Goal: Communication & Community: Share content

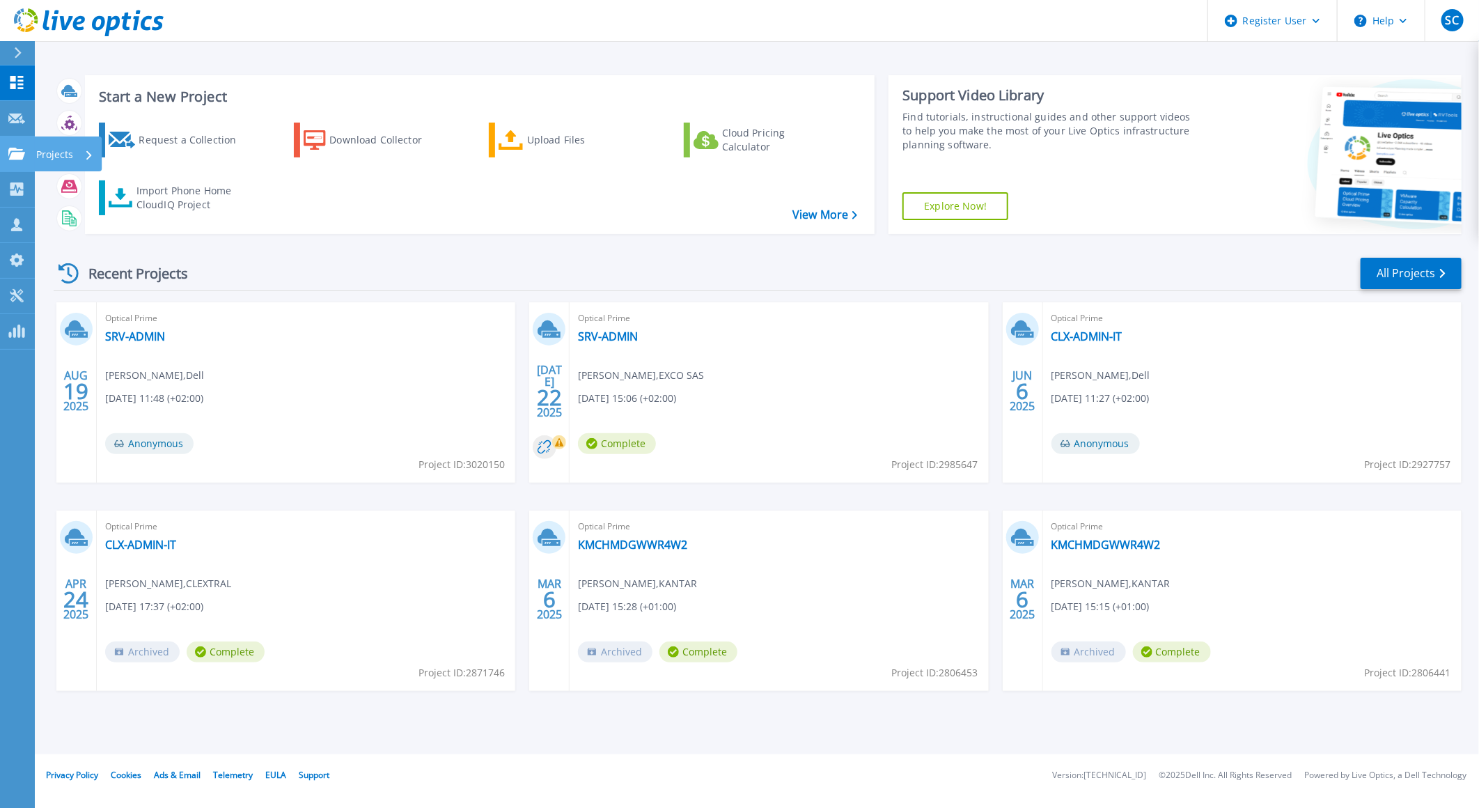
click at [64, 156] on p "Projects" at bounding box center [54, 154] width 37 height 36
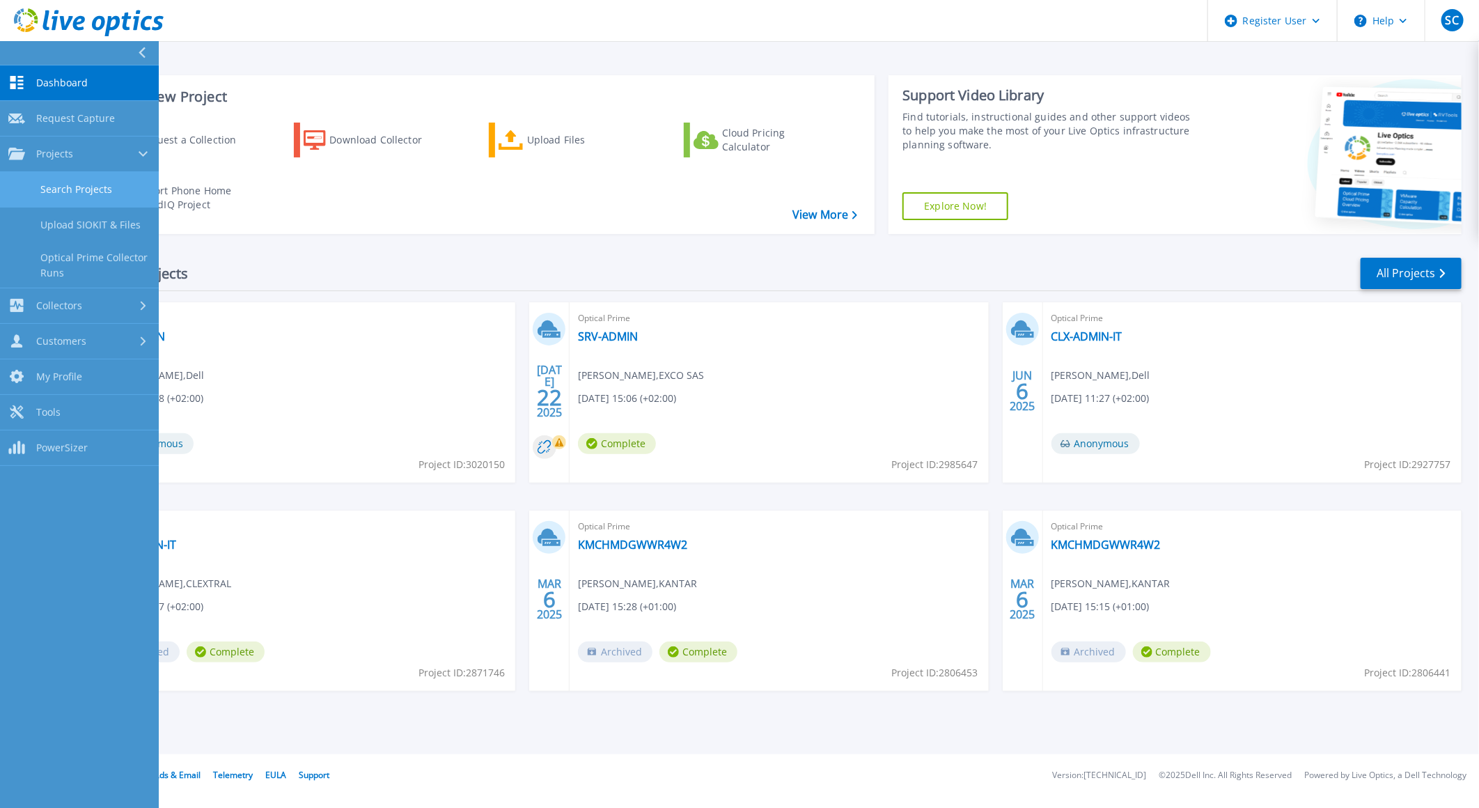
click at [91, 191] on link "Search Projects" at bounding box center [79, 190] width 159 height 36
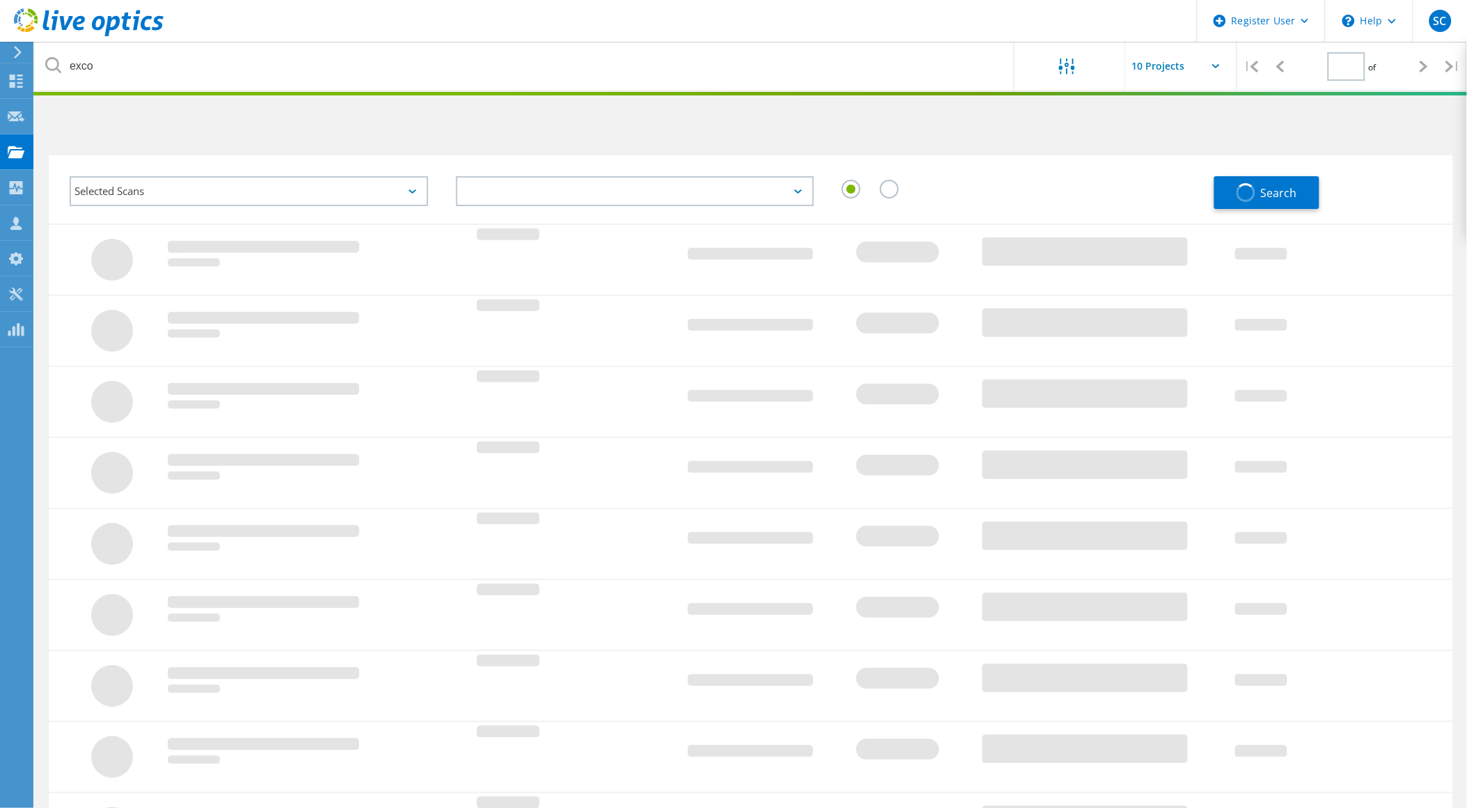
type input "1"
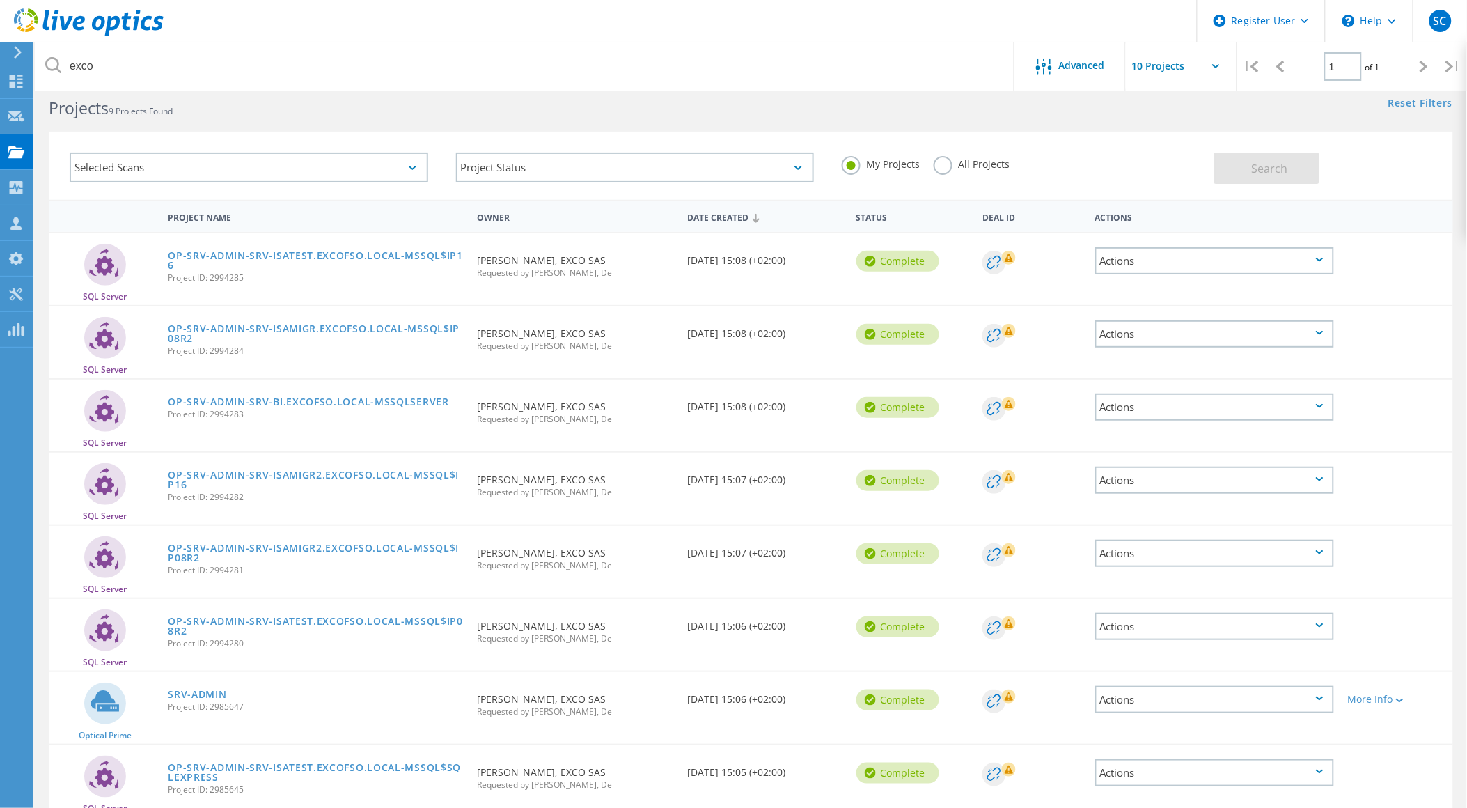
scroll to position [154, 0]
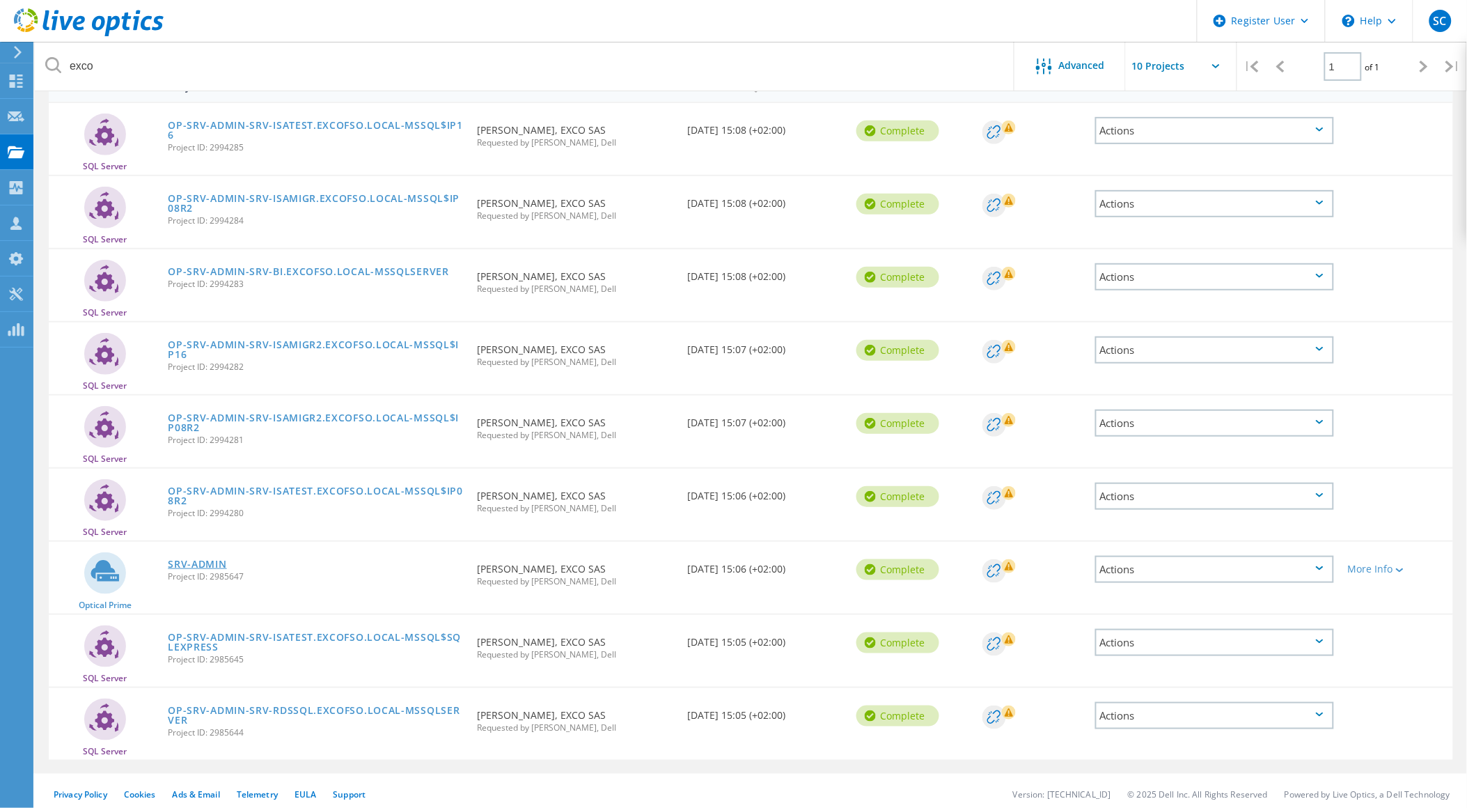
click at [202, 559] on link "SRV-ADMIN" at bounding box center [197, 564] width 58 height 10
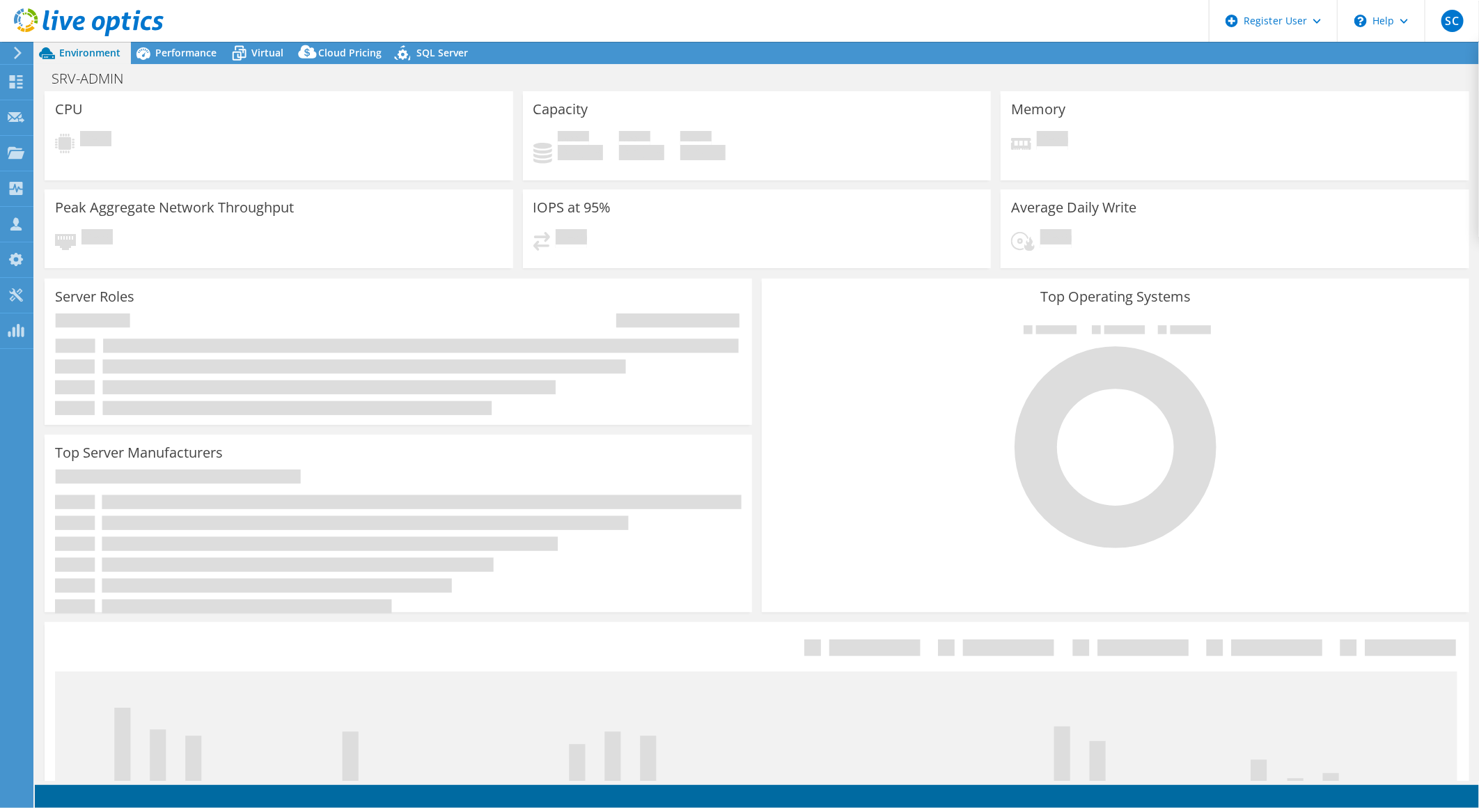
select select "USD"
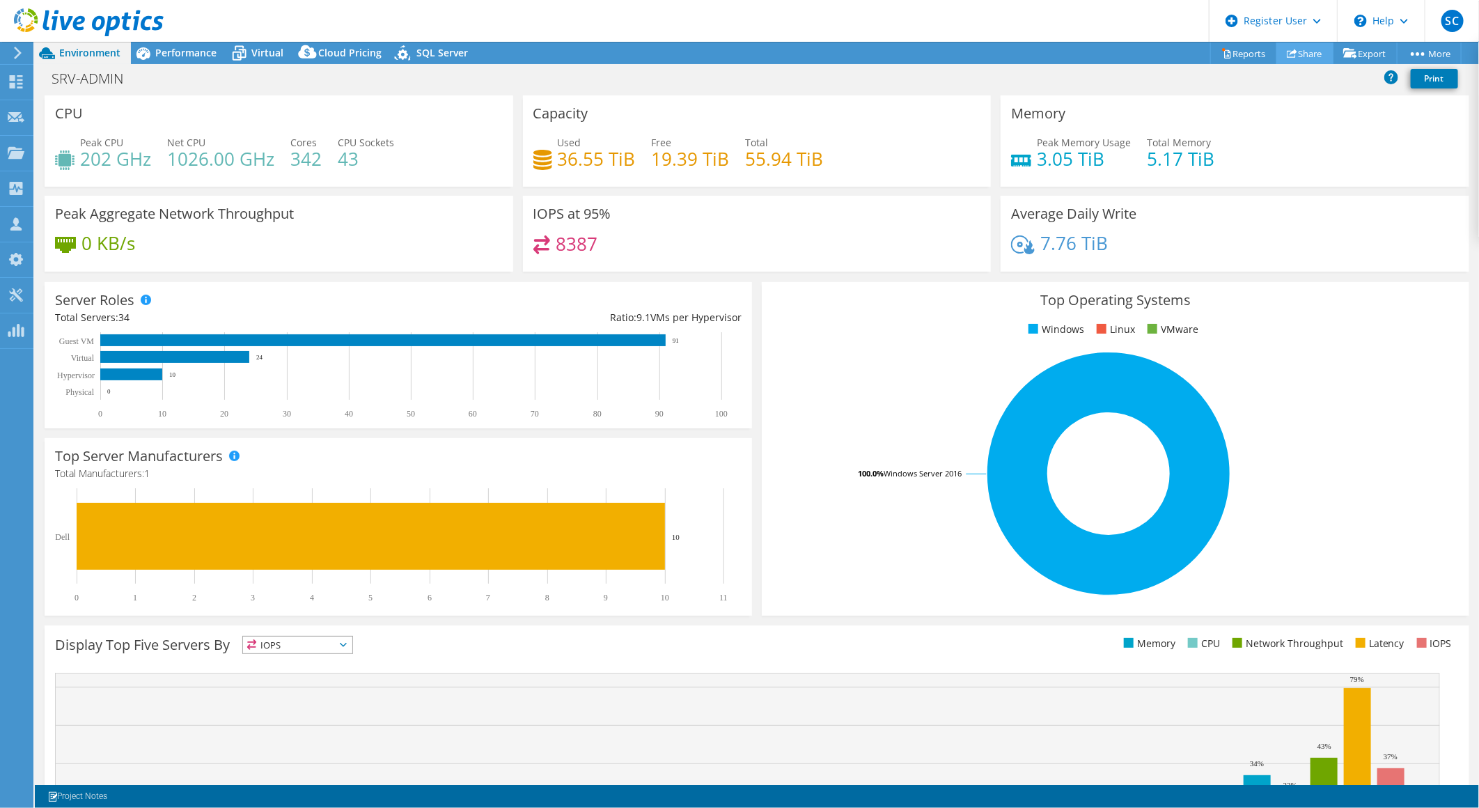
click at [1305, 52] on link "Share" at bounding box center [1304, 53] width 57 height 22
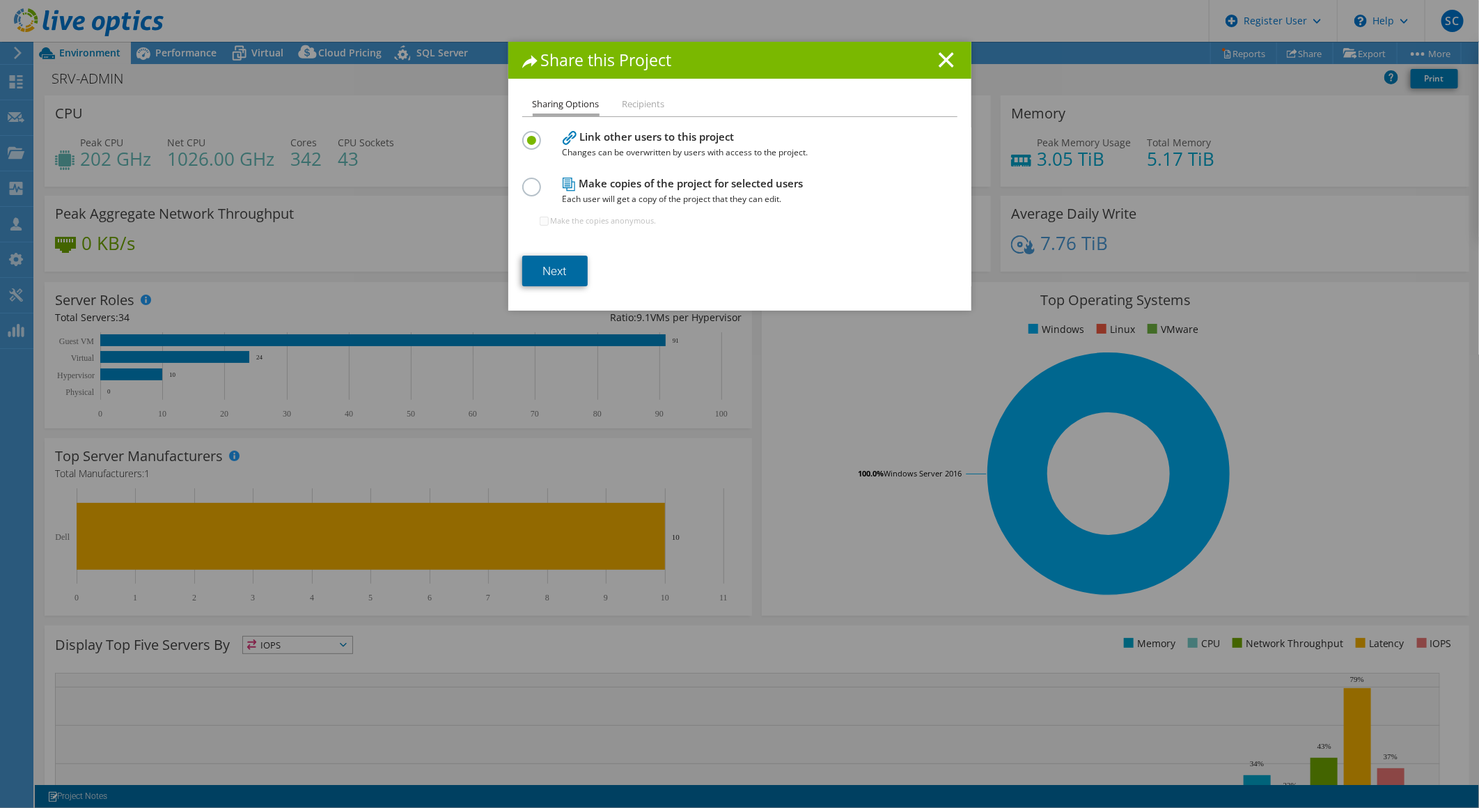
click at [563, 267] on link "Next" at bounding box center [554, 271] width 65 height 31
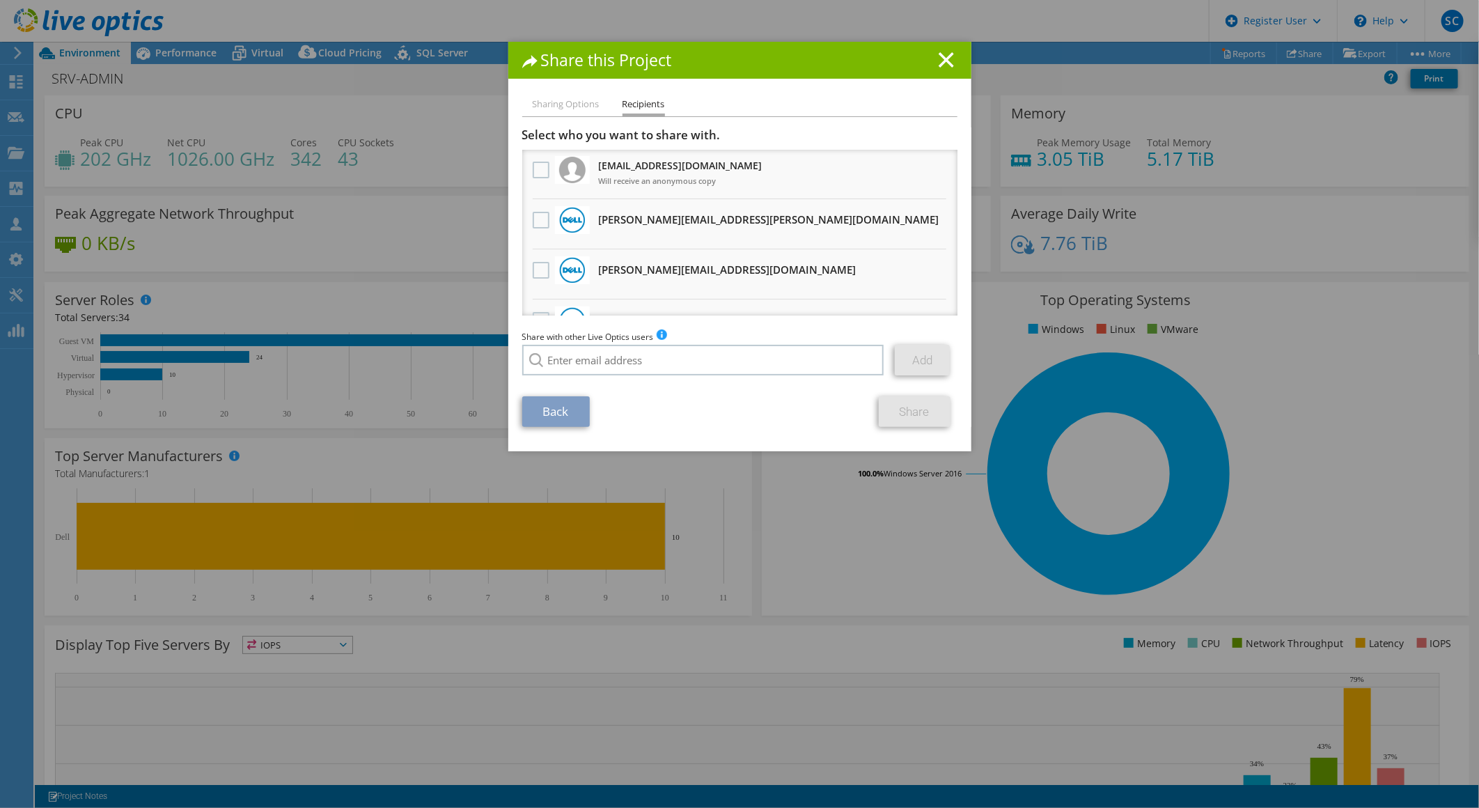
scroll to position [77, 0]
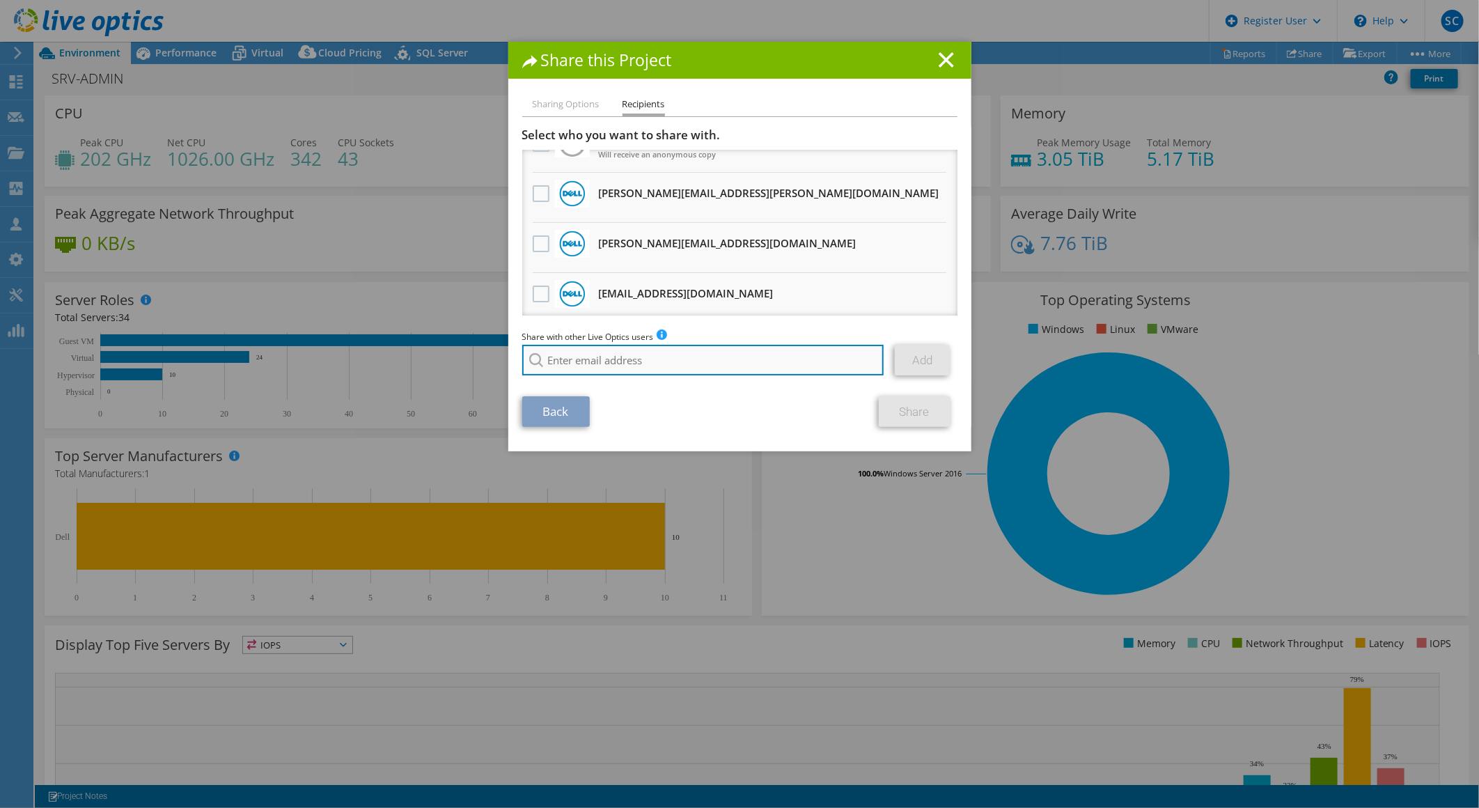
click at [650, 355] on input "search" at bounding box center [703, 360] width 362 height 31
click at [600, 379] on li "Clea.Han@dell.com" at bounding box center [602, 378] width 160 height 17
type input "Clea.Han@dell.com"
click at [916, 365] on link "Add" at bounding box center [922, 360] width 55 height 31
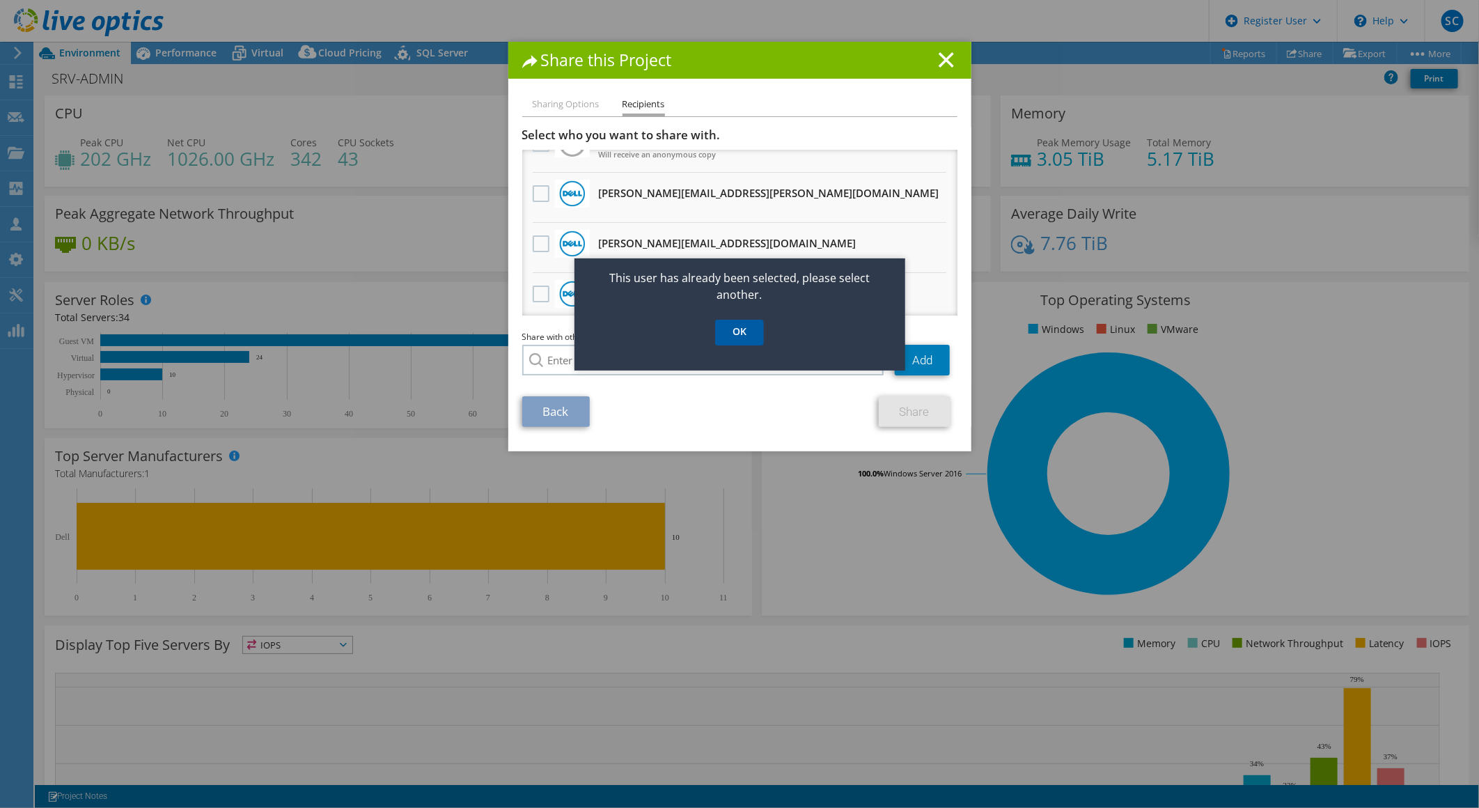
click at [745, 338] on link "OK" at bounding box center [739, 333] width 49 height 26
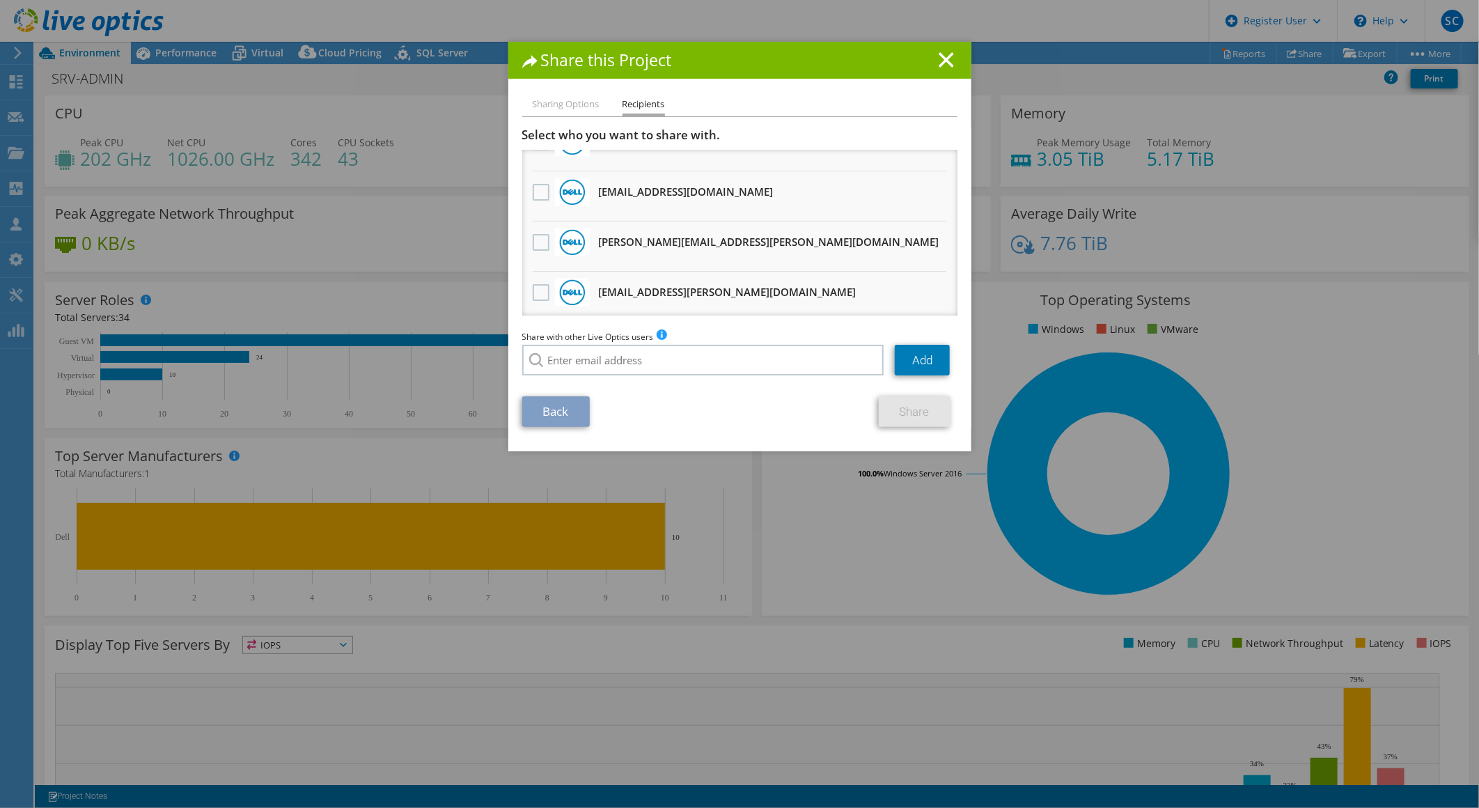
scroll to position [155, 0]
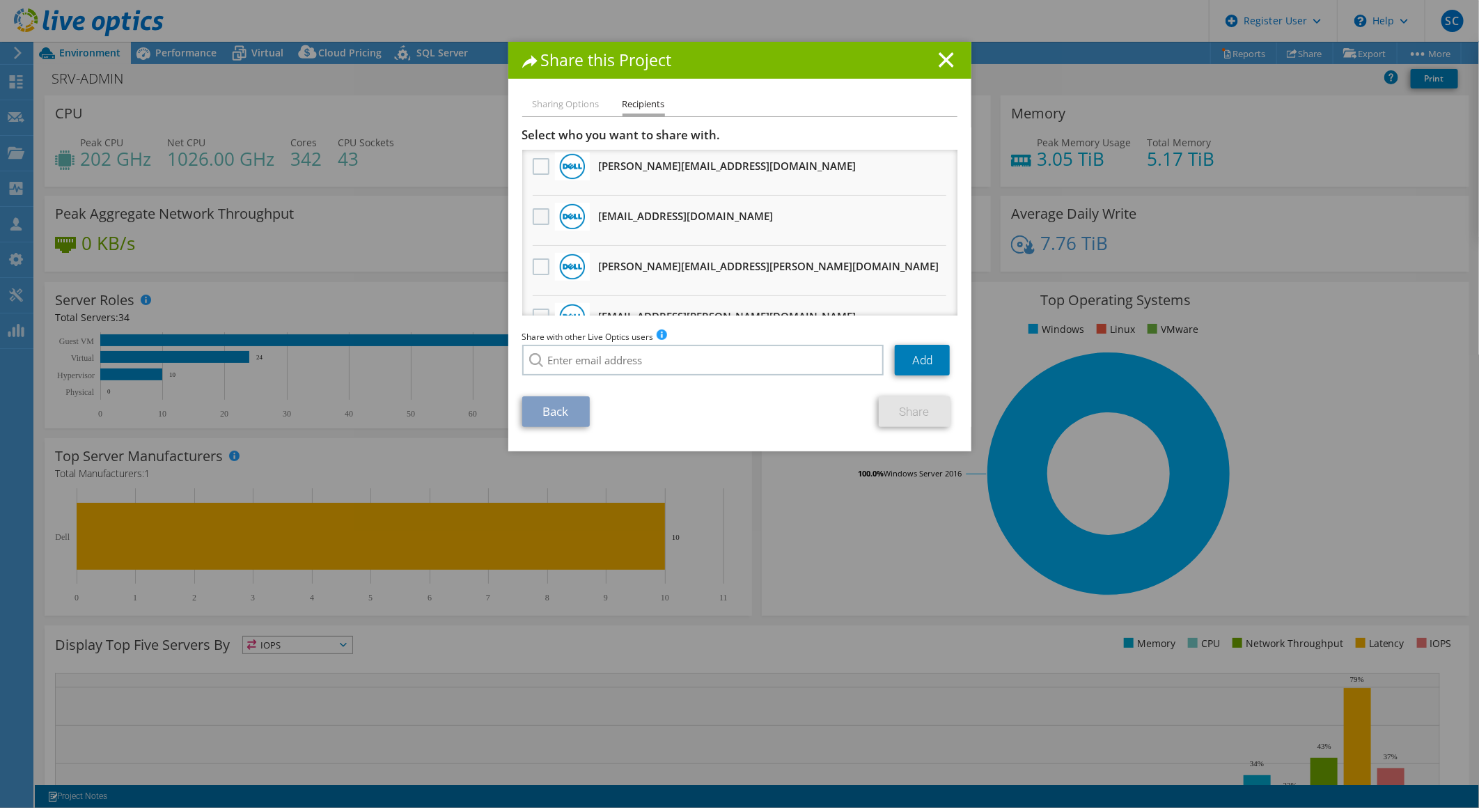
click at [535, 214] on label at bounding box center [543, 216] width 20 height 17
click at [0, 0] on input "checkbox" at bounding box center [0, 0] width 0 height 0
click at [899, 404] on link "Share" at bounding box center [915, 411] width 72 height 31
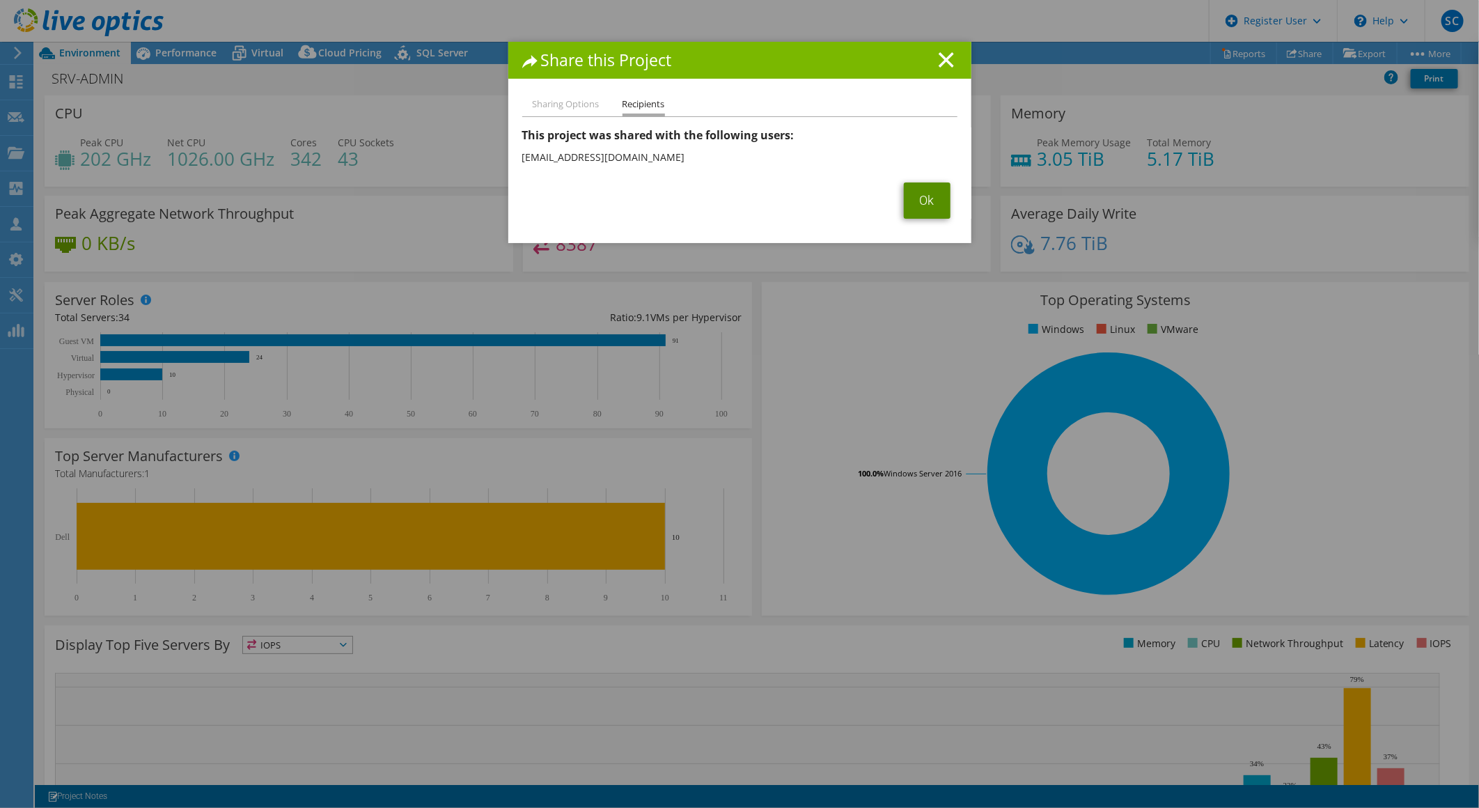
click at [921, 195] on link "Ok" at bounding box center [927, 200] width 47 height 36
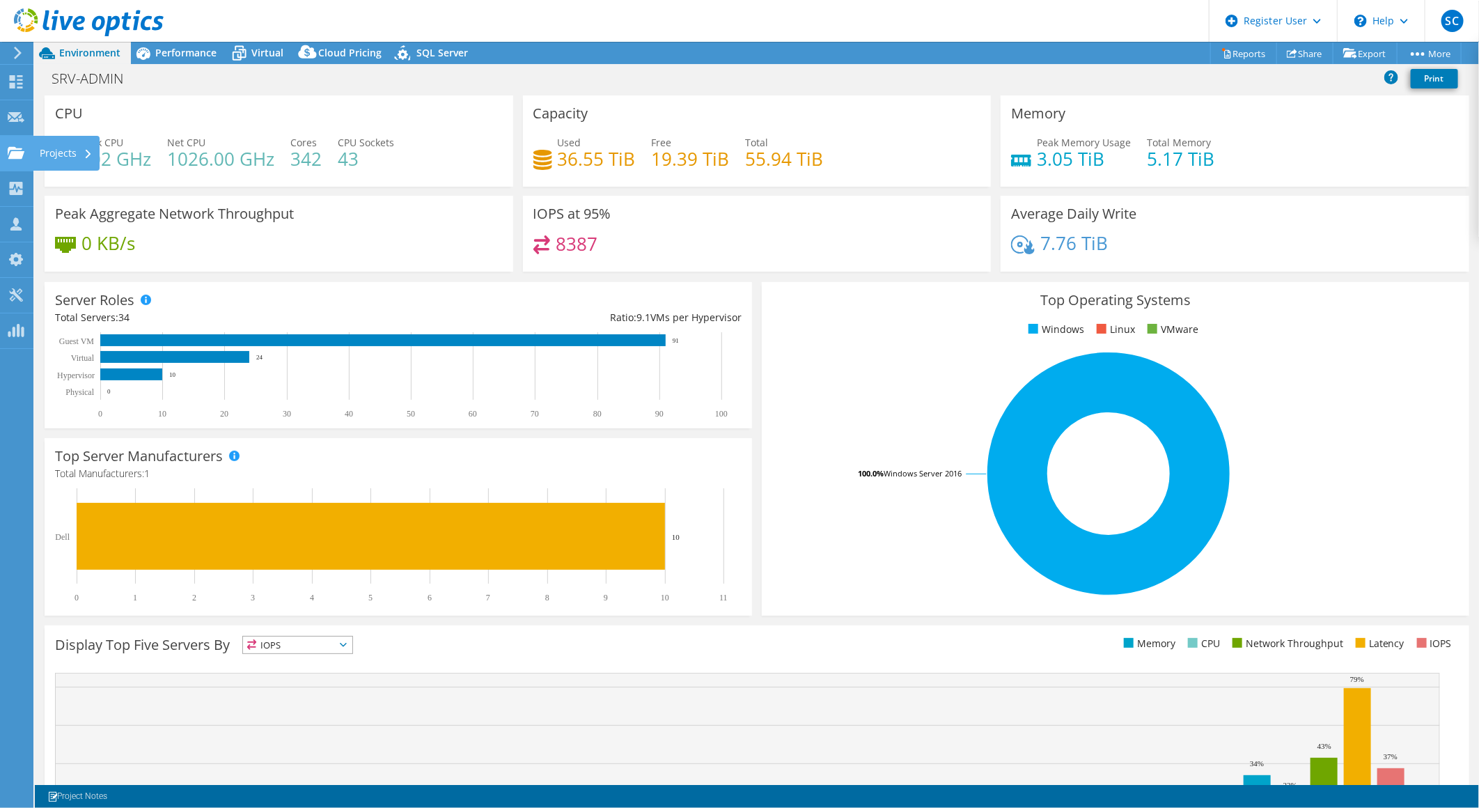
click at [59, 155] on div "Projects" at bounding box center [66, 153] width 67 height 35
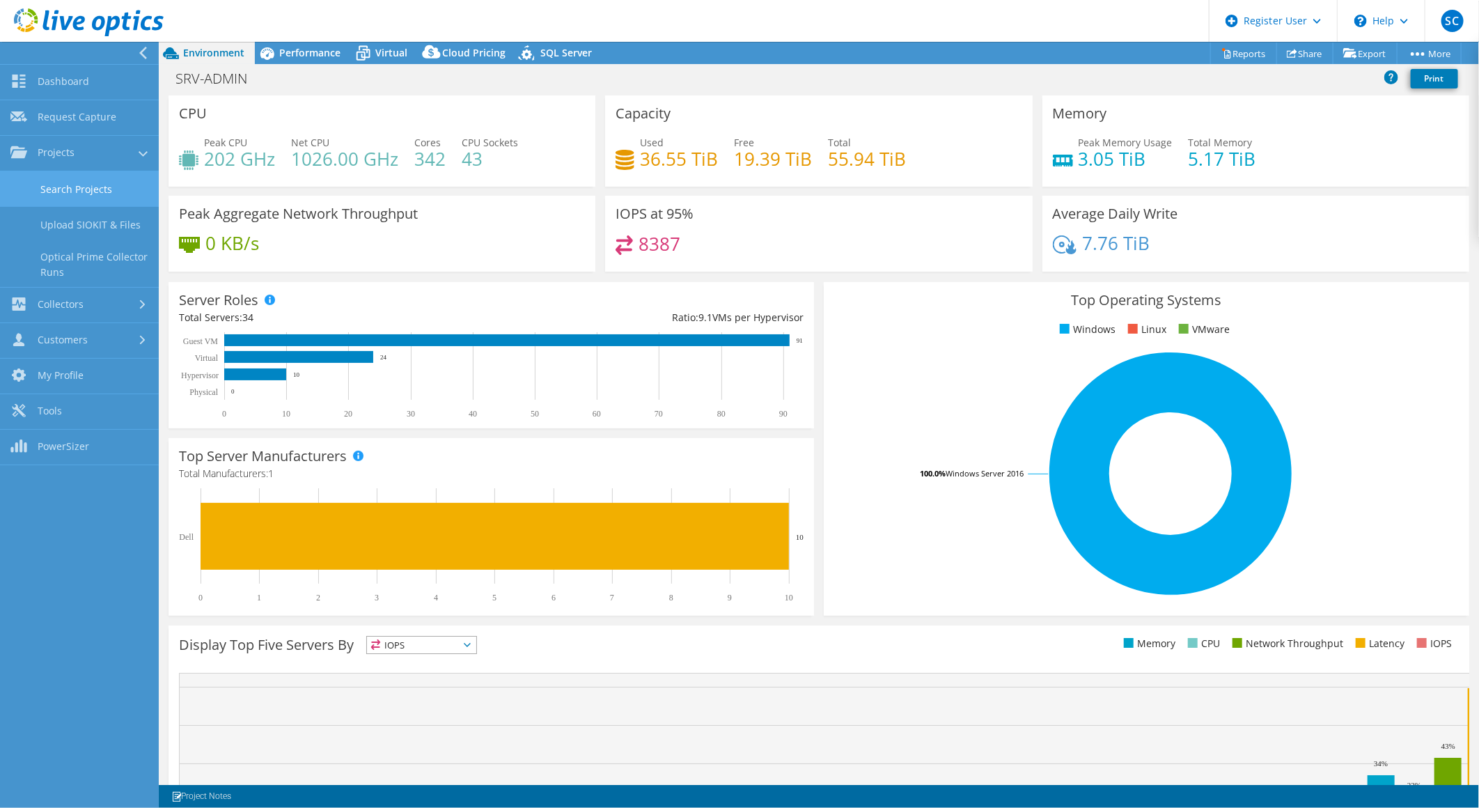
click at [74, 190] on link "Search Projects" at bounding box center [79, 189] width 159 height 36
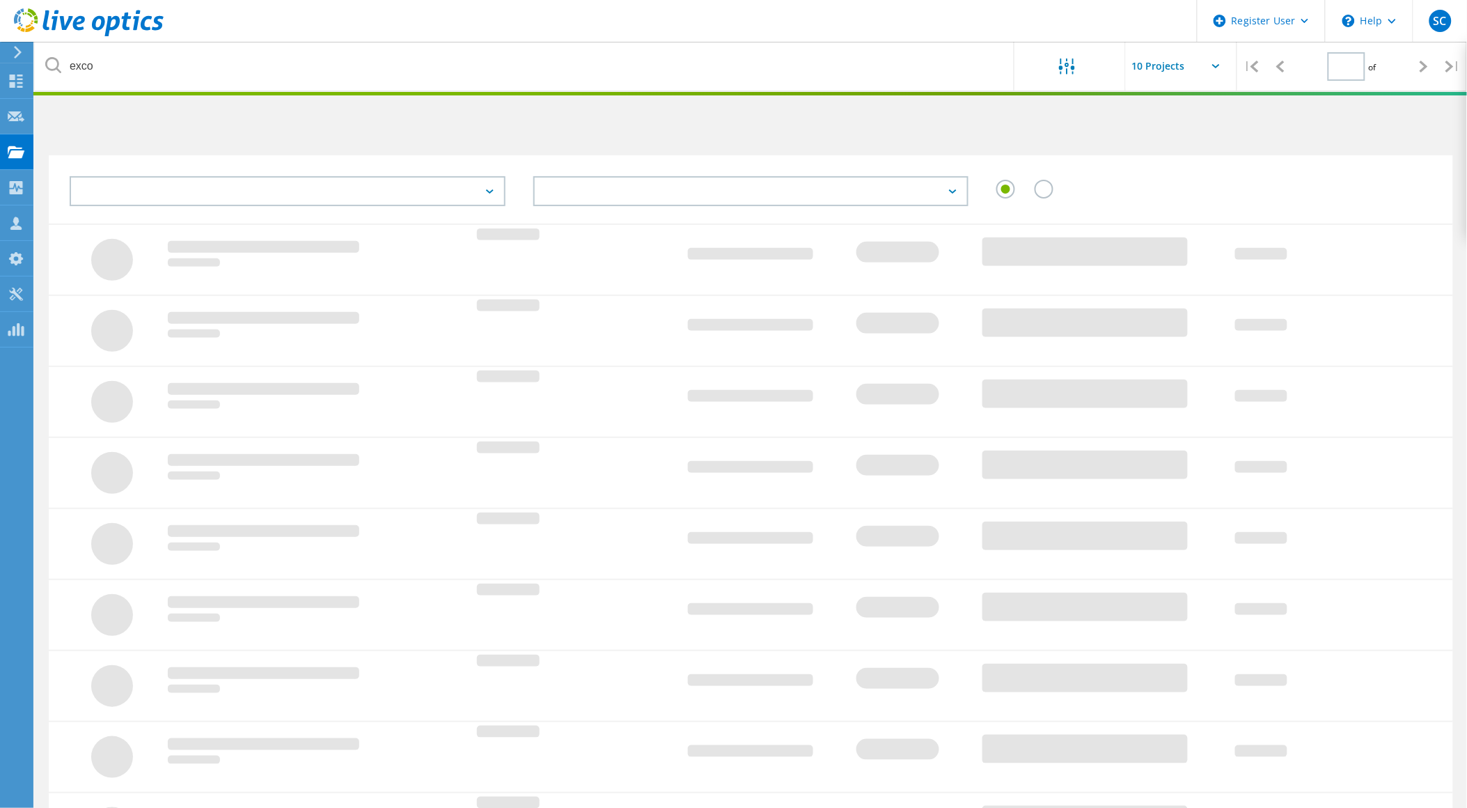
type input "1"
